Goal: Navigation & Orientation: Find specific page/section

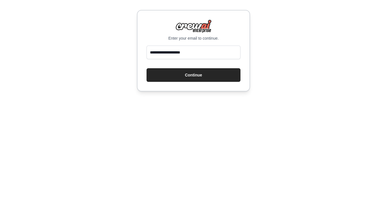
type input "**********"
click at [203, 128] on button "Continue" at bounding box center [193, 135] width 94 height 14
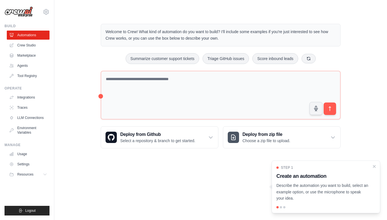
click at [28, 48] on link "Crew Studio" at bounding box center [28, 45] width 43 height 9
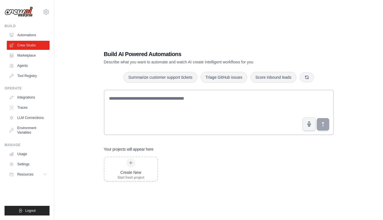
click at [45, 172] on icon at bounding box center [45, 174] width 5 height 5
click at [32, 45] on link "Crew Studio" at bounding box center [28, 45] width 43 height 9
click at [30, 75] on link "Tool Registry" at bounding box center [28, 75] width 43 height 9
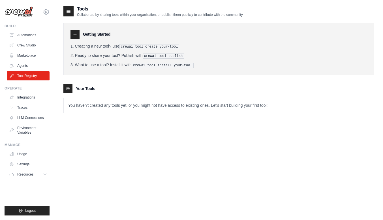
click at [29, 97] on link "Integrations" at bounding box center [28, 97] width 43 height 9
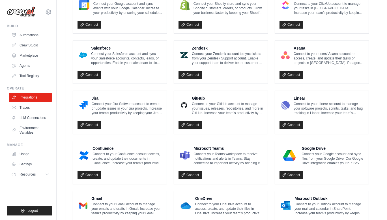
scroll to position [311, 0]
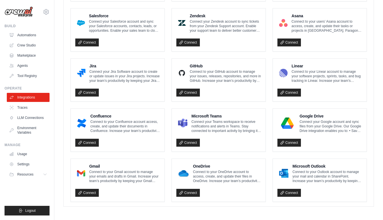
click at [92, 190] on link "Connect" at bounding box center [86, 193] width 23 height 8
